Goal: Task Accomplishment & Management: Manage account settings

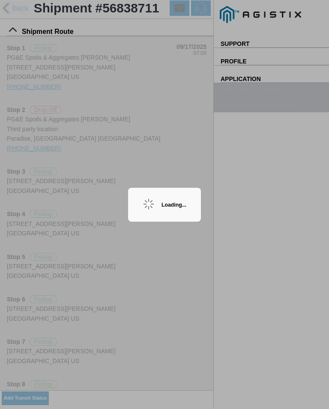
click at [175, 203] on div "Loading..." at bounding box center [174, 205] width 25 height 6
click at [178, 206] on div "Loading..." at bounding box center [174, 205] width 25 height 6
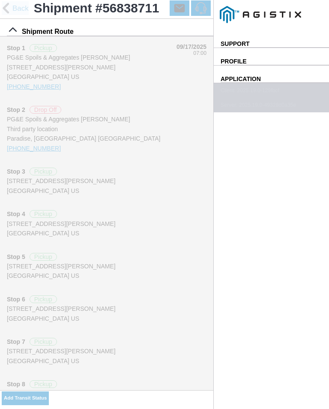
click at [0, 0] on input "13:45" at bounding box center [0, 0] width 0 height 0
type input "14:10"
click at [0, 0] on select "Select Arrive at Drop Off Arrive at Pickup Break Start Break Stop Depart Drop O…" at bounding box center [0, 0] width 0 height 0
select select "ARVPULOC"
click at [0, 0] on div "Location" at bounding box center [0, 0] width 0 height 0
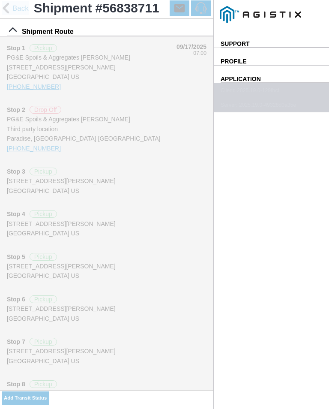
click at [0, 0] on div "[STREET_ADDRESS][PERSON_NAME]" at bounding box center [0, 0] width 0 height 0
click at [0, 0] on button "Apply" at bounding box center [0, 0] width 0 height 0
type input "Paradise"
click at [0, 0] on button "SAVE" at bounding box center [0, 0] width 0 height 0
click at [0, 0] on slot "Add Transit Status" at bounding box center [0, 0] width 0 height 0
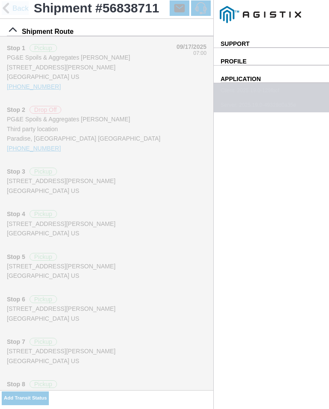
click at [0, 0] on input "13:45" at bounding box center [0, 0] width 0 height 0
type input "14:15"
click at [0, 0] on select "Select Arrive at Drop Off Arrive at Pickup Break Start Break Stop Depart Drop O…" at bounding box center [0, 0] width 0 height 0
select select "DPTPULOC"
click at [0, 0] on div "Location" at bounding box center [0, 0] width 0 height 0
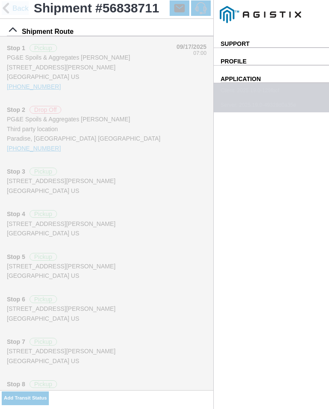
click at [0, 0] on div "[STREET_ADDRESS][PERSON_NAME]" at bounding box center [0, 0] width 0 height 0
click at [0, 0] on slot "Apply" at bounding box center [0, 0] width 0 height 0
type input "Paradise"
click at [0, 0] on select "Select 1" x 3" Rock 1" x 4" Rock 2" x 4" Rock Asphalt Cold Patch Backfill Spec …" at bounding box center [0, 0] width 0 height 0
select select "708654"
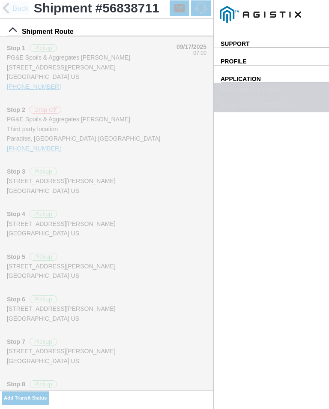
click at [0, 0] on span "SAVE" at bounding box center [0, 0] width 0 height 0
click at [49, 394] on button "Add Transit Status" at bounding box center [25, 399] width 47 height 14
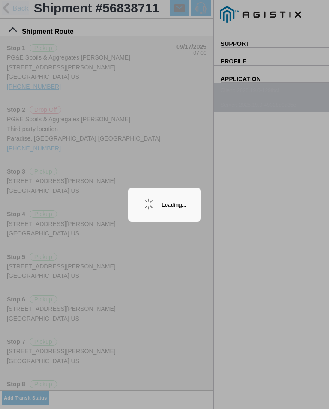
click at [163, 200] on div "Loading..." at bounding box center [164, 205] width 73 height 34
click at [168, 184] on ion-backdrop at bounding box center [164, 204] width 329 height 409
click at [211, 197] on ion-backdrop at bounding box center [164, 204] width 329 height 409
click at [195, 206] on div "Loading..." at bounding box center [164, 205] width 73 height 34
click at [185, 212] on div "Loading..." at bounding box center [164, 205] width 73 height 34
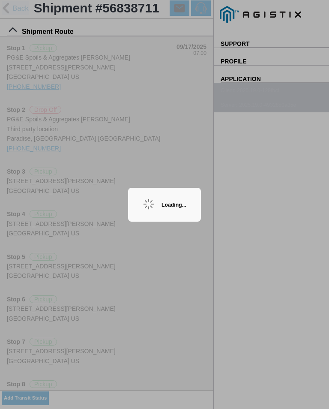
click at [192, 199] on div "Loading..." at bounding box center [164, 205] width 73 height 34
click at [188, 195] on div "Loading..." at bounding box center [164, 205] width 73 height 34
click at [187, 205] on div "Loading..." at bounding box center [174, 205] width 25 height 6
click at [178, 202] on div "Loading..." at bounding box center [174, 205] width 25 height 6
click at [185, 202] on div "Loading..." at bounding box center [174, 205] width 25 height 6
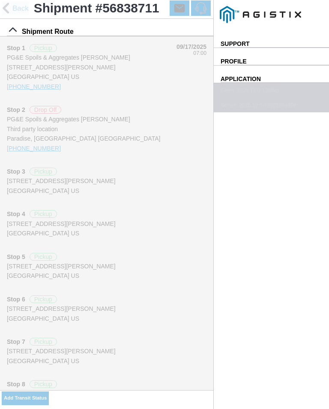
click at [0, 0] on input "14:14" at bounding box center [0, 0] width 0 height 0
type input "14:40"
click at [0, 0] on select "Select Arrive at Drop Off Arrive at Pickup Break Start Break Stop Depart Drop O…" at bounding box center [0, 0] width 0 height 0
select select "ARVPULOC"
click at [0, 0] on div "Location" at bounding box center [0, 0] width 0 height 0
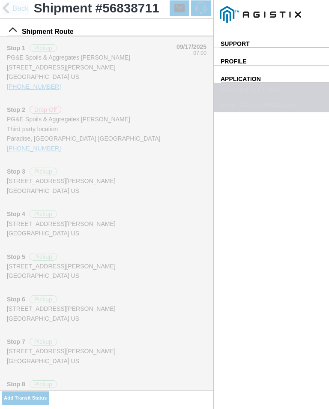
click at [0, 0] on div "[STREET_ADDRESS][PERSON_NAME]" at bounding box center [0, 0] width 0 height 0
click at [0, 0] on slot "Apply" at bounding box center [0, 0] width 0 height 0
type input "Paradise"
click at [0, 0] on span "SAVE" at bounding box center [0, 0] width 0 height 0
click at [49, 394] on button "Add Transit Status" at bounding box center [25, 399] width 47 height 14
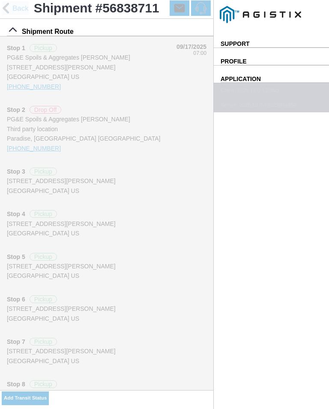
click at [0, 0] on input "14:15" at bounding box center [0, 0] width 0 height 0
type input "14:45"
click at [0, 0] on select "Select Arrive at Drop Off Arrive at Pickup Break Start Break Stop Depart Drop O…" at bounding box center [0, 0] width 0 height 0
select select "DPTPULOC"
click at [0, 0] on div "Location" at bounding box center [0, 0] width 0 height 0
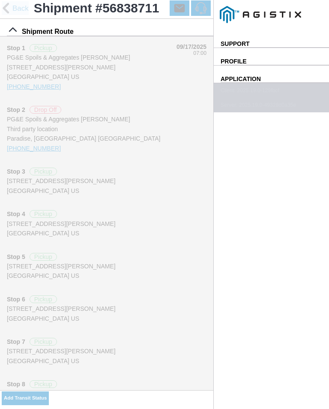
click at [0, 0] on div "[STREET_ADDRESS][PERSON_NAME]" at bounding box center [0, 0] width 0 height 0
click at [0, 0] on button "Apply" at bounding box center [0, 0] width 0 height 0
type input "Paradise"
click at [0, 0] on select "Select 1" x 3" Rock 1" x 4" Rock 2" x 4" Rock Asphalt Cold Patch Backfill Spec …" at bounding box center [0, 0] width 0 height 0
select select "708654"
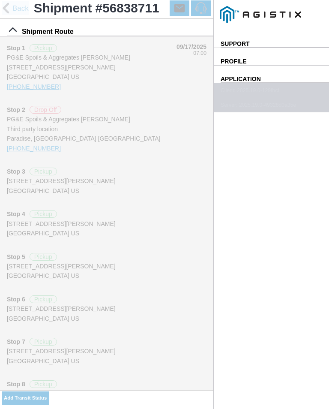
click at [0, 0] on slot "SAVE" at bounding box center [0, 0] width 0 height 0
